Goal: Information Seeking & Learning: Learn about a topic

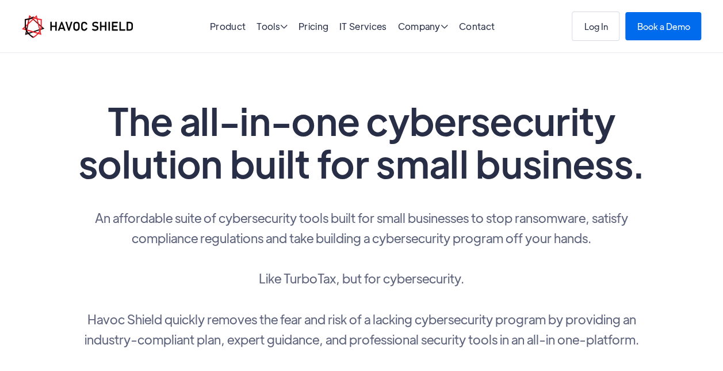
click at [326, 36] on div "Product Tools  Tools Endpoint Threat Protection NEW Cyber Awareness Training N…" at bounding box center [362, 26] width 680 height 29
click at [319, 29] on link "Pricing" at bounding box center [314, 26] width 30 height 12
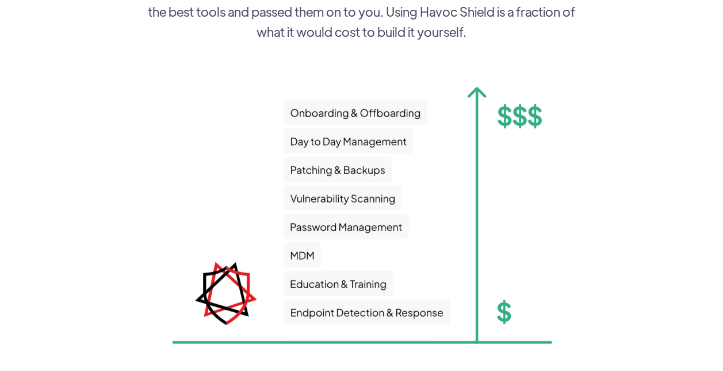
scroll to position [1599, 0]
click at [354, 155] on img at bounding box center [362, 214] width 449 height 297
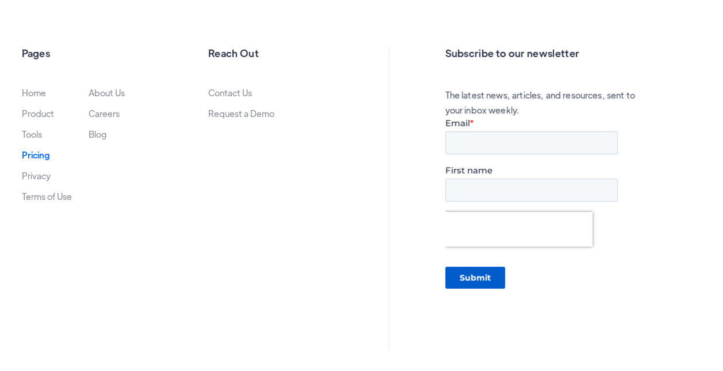
scroll to position [2250, 0]
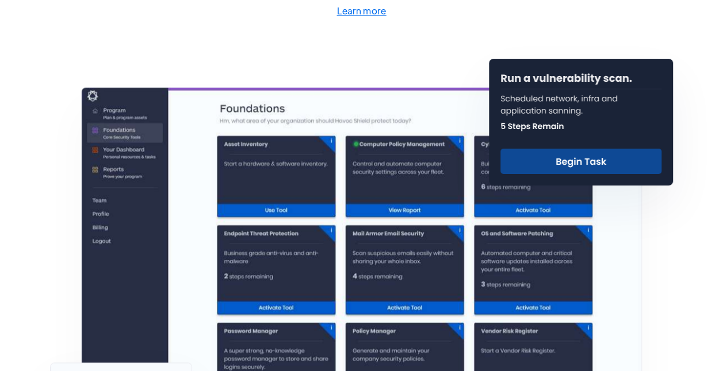
scroll to position [421, 0]
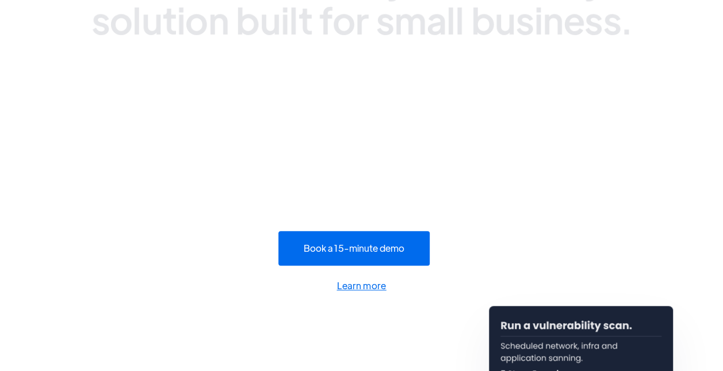
scroll to position [259, 0]
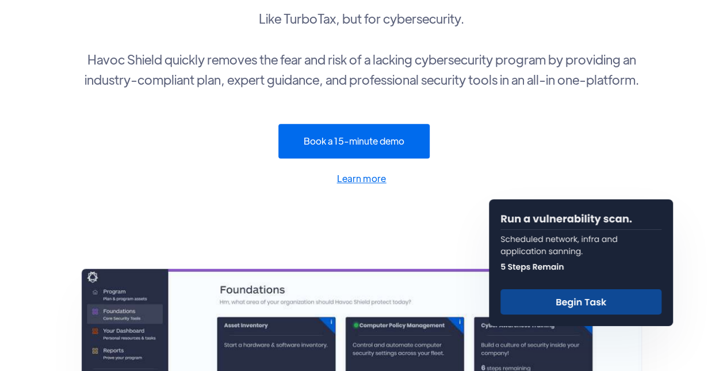
click at [517, 308] on img at bounding box center [581, 262] width 184 height 127
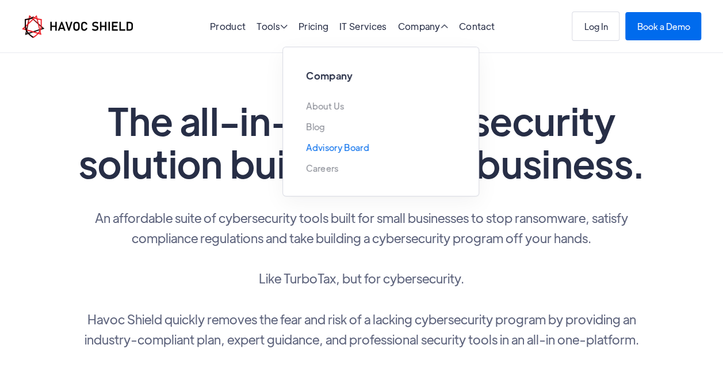
click at [361, 146] on link "Advisory Board" at bounding box center [337, 147] width 63 height 9
